Goal: Task Accomplishment & Management: Complete application form

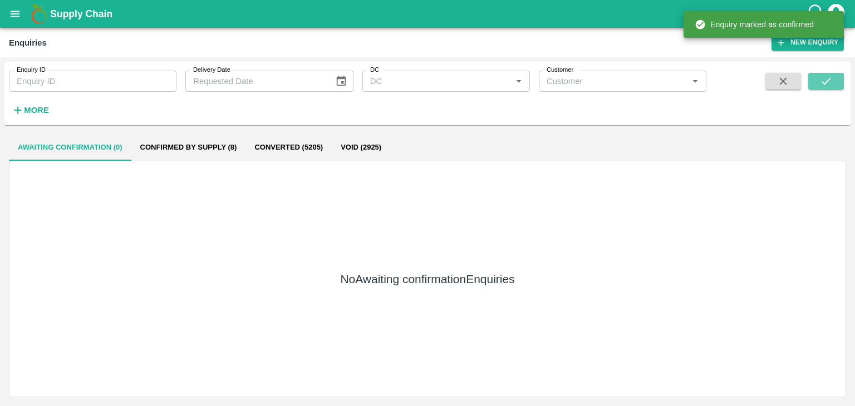
click at [828, 82] on icon "submit" at bounding box center [825, 81] width 12 height 12
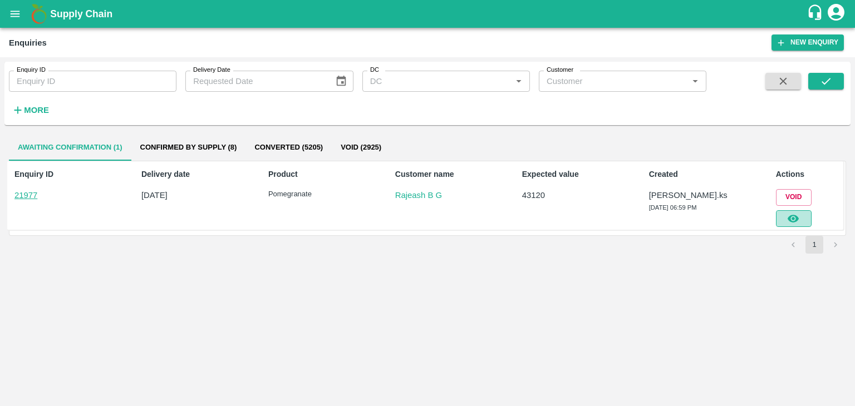
click at [788, 222] on icon "button" at bounding box center [793, 219] width 12 height 12
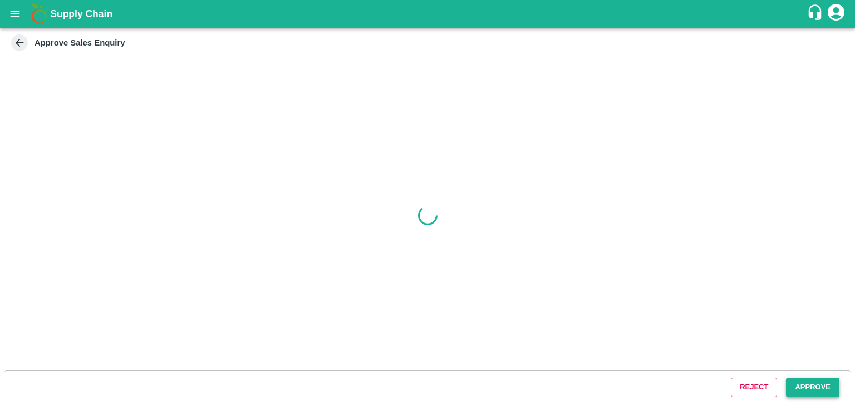
click at [828, 384] on button "Approve" at bounding box center [812, 387] width 53 height 19
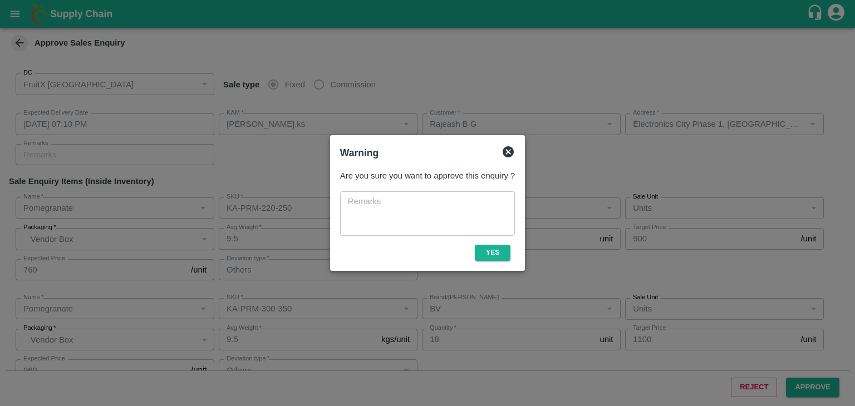
type input "[DATE] 07:10 PM"
type input "[PERSON_NAME].ks"
type input "Rajeash B G"
type input "Electronics City Phase 1, [GEOGRAPHIC_DATA], [GEOGRAPHIC_DATA], [GEOGRAPHIC_DAT…"
type input "Pomegranate"
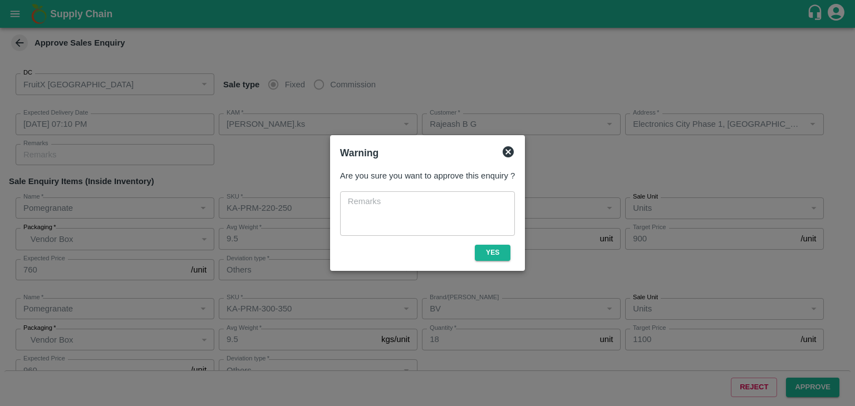
type input "KA-PRM-220-250"
type input "BV"
type input "Others"
type input "Pomegranate"
type input "KA-PRM-300-350"
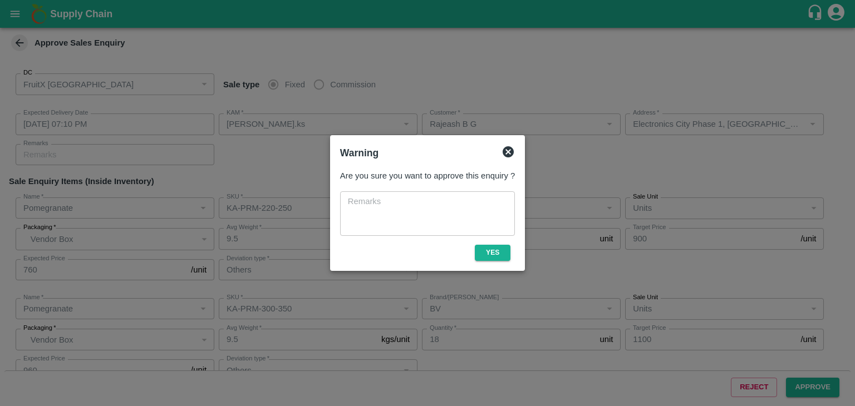
type input "BV"
type input "Others"
click at [505, 255] on button "Yes" at bounding box center [493, 253] width 36 height 16
